Goal: Communication & Community: Answer question/provide support

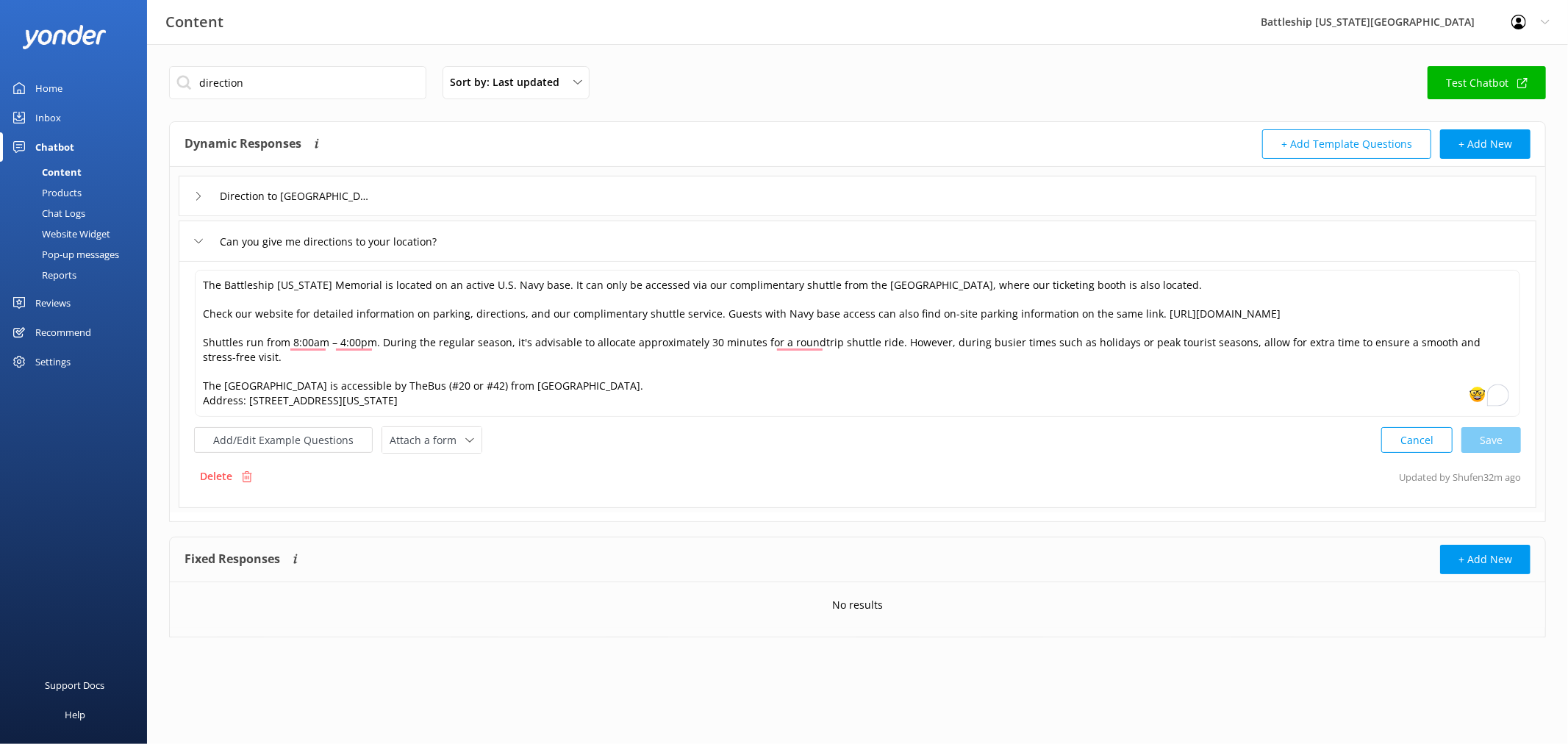
click at [57, 122] on div "Inbox" at bounding box center [48, 118] width 25 height 30
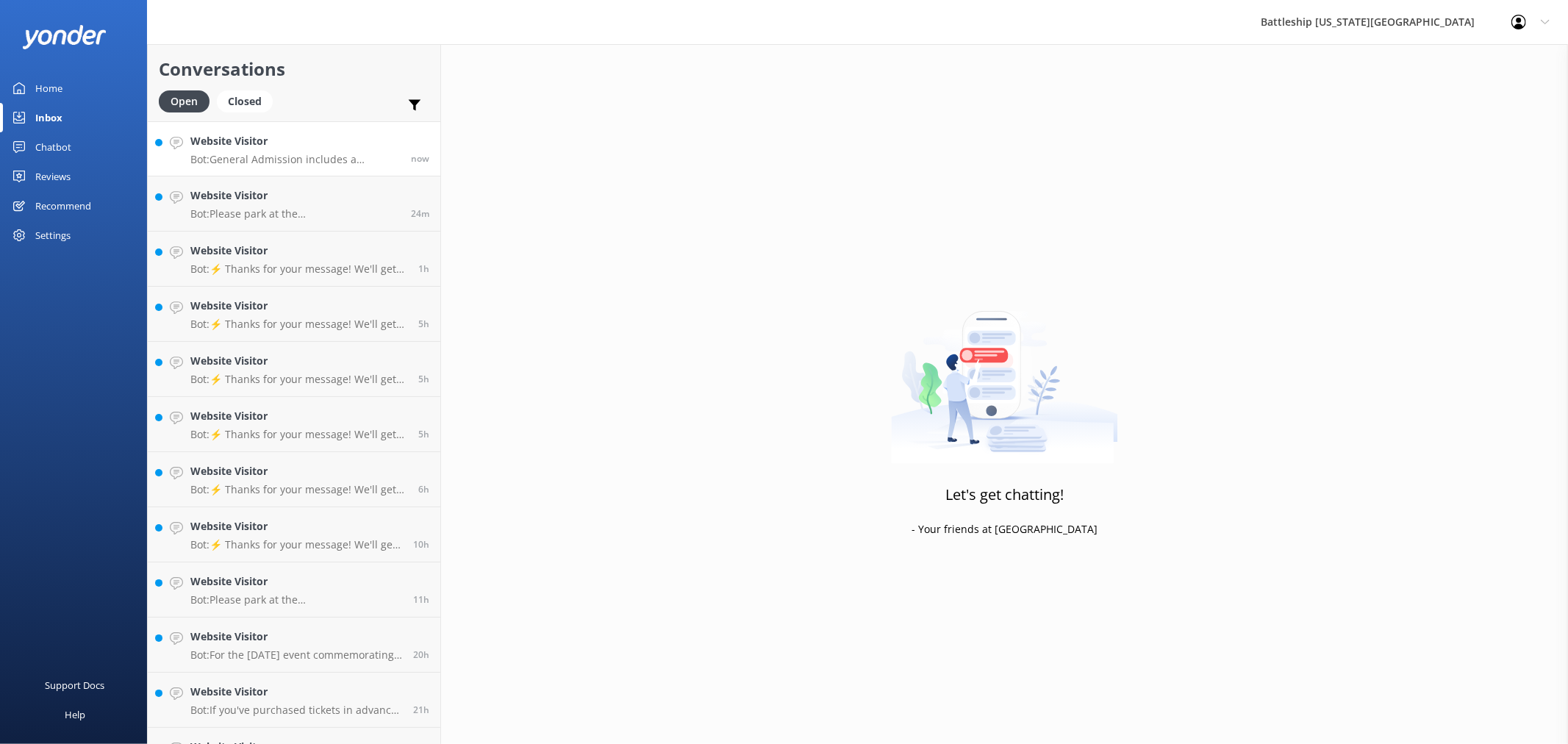
click at [291, 151] on div "Website Visitor Bot: General Admission includes a complimentary 35-minute guide…" at bounding box center [296, 148] width 210 height 32
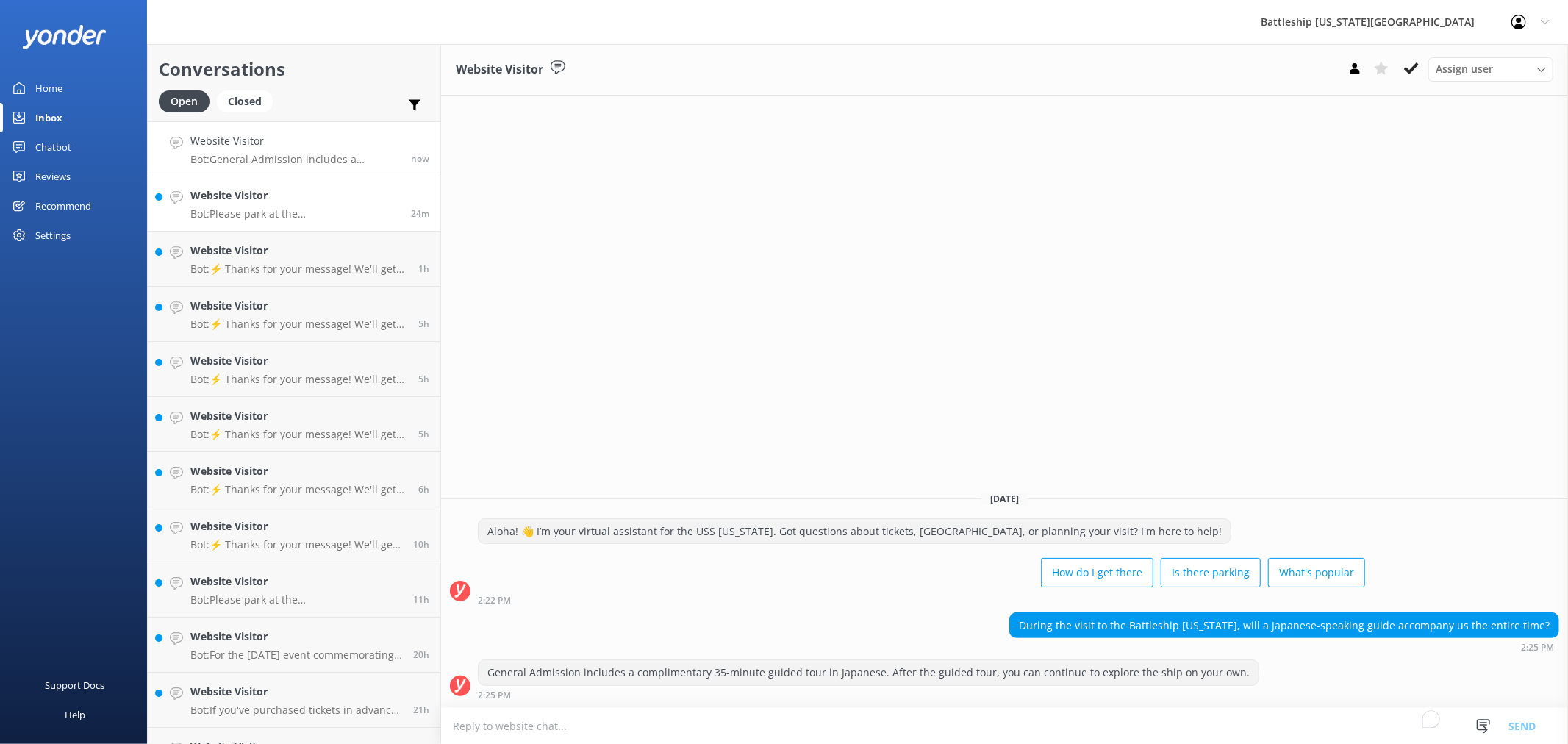
click at [280, 210] on p "Bot: Please park at the [GEOGRAPHIC_DATA] parking lot, which has a fee of $7, a…" at bounding box center [296, 213] width 210 height 14
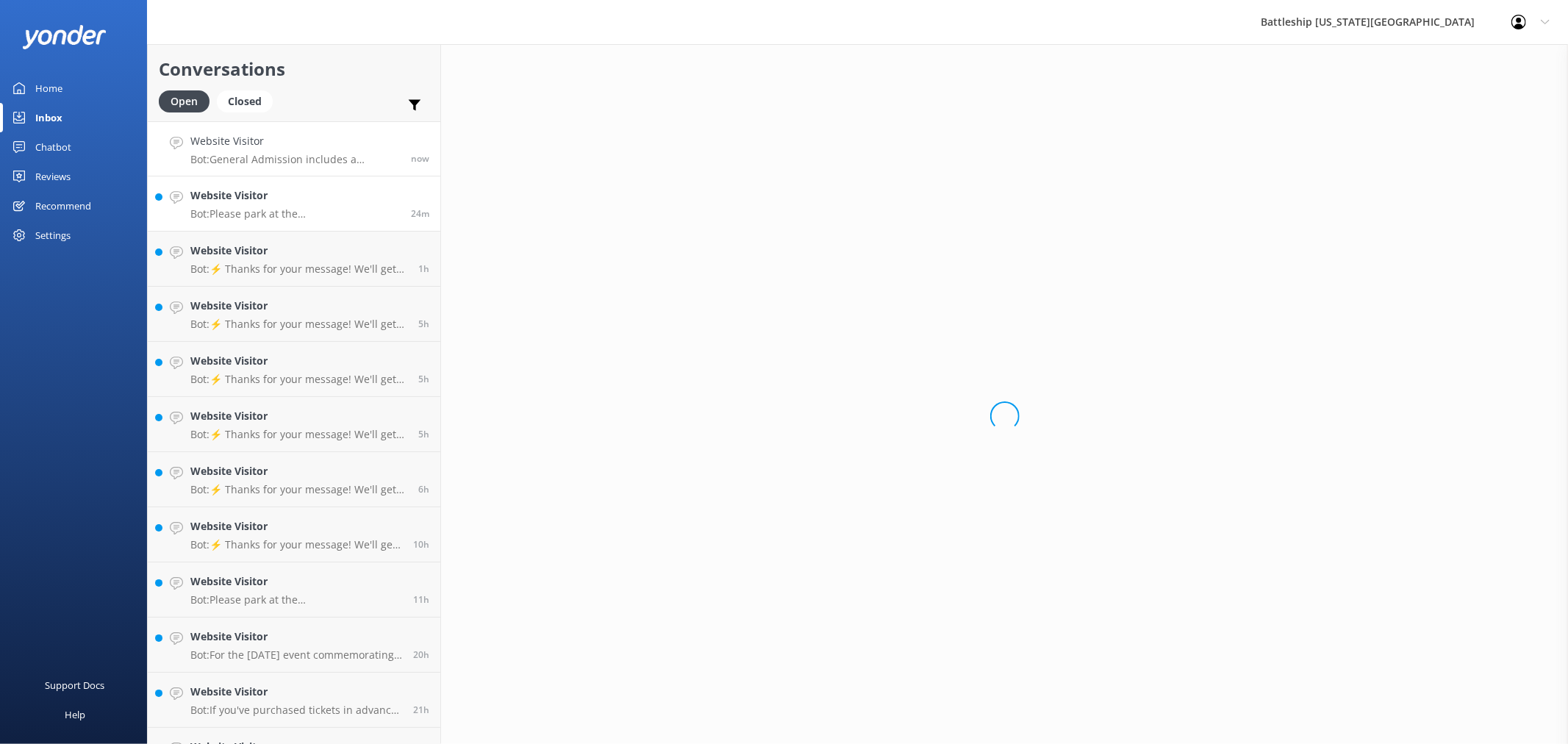
click at [298, 147] on h4 "Website Visitor" at bounding box center [296, 141] width 210 height 16
